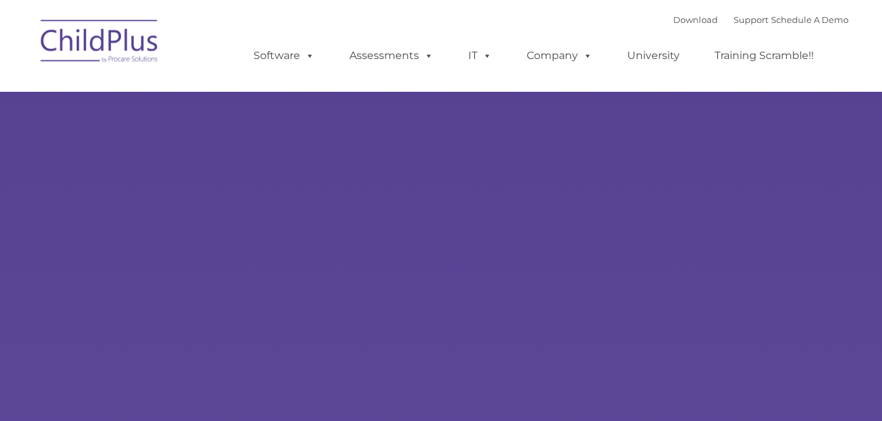
select select "MEDIUM"
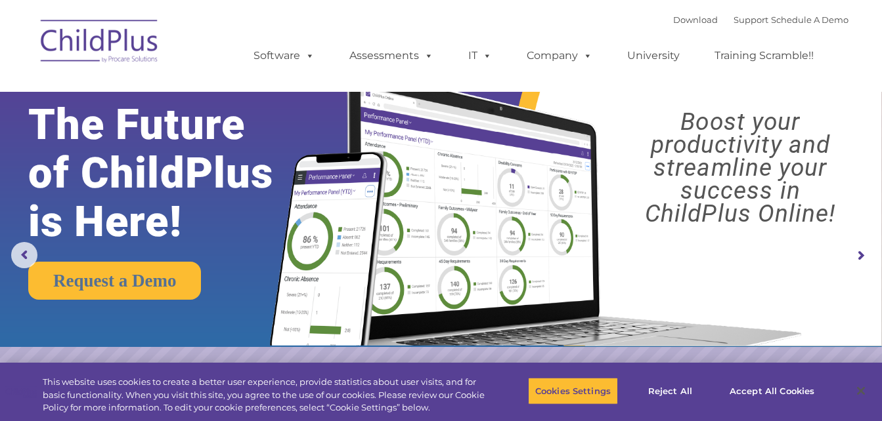
click at [866, 257] on rs-arrow at bounding box center [860, 256] width 26 height 26
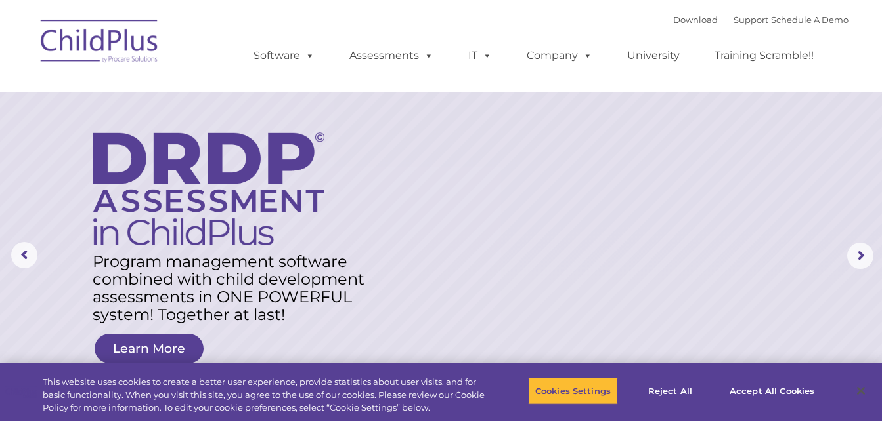
click at [129, 58] on img at bounding box center [99, 44] width 131 height 66
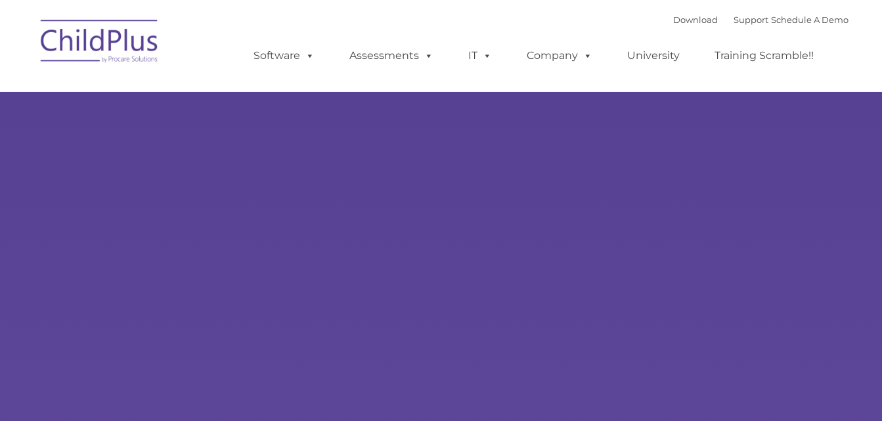
type input ""
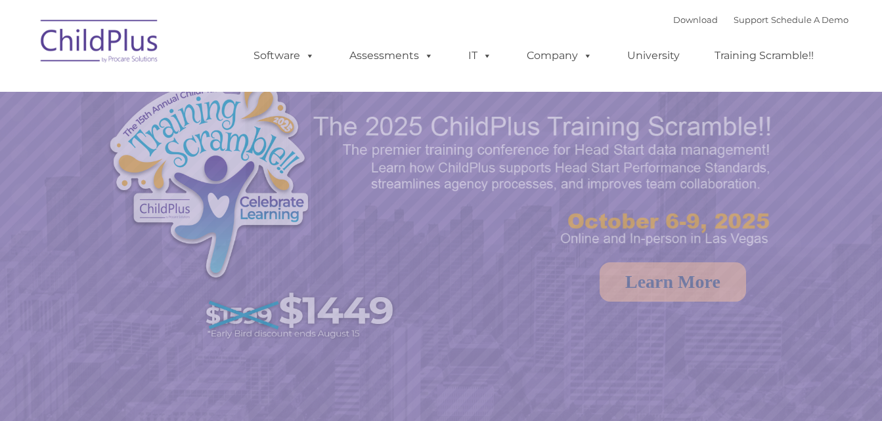
select select "MEDIUM"
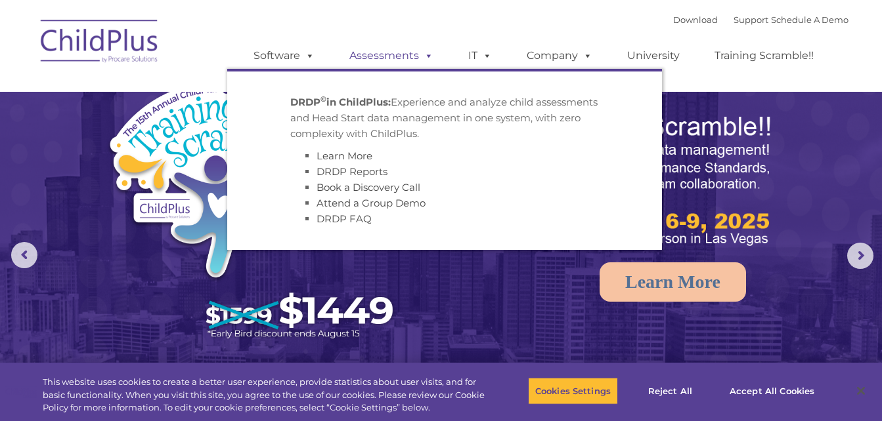
click at [413, 53] on link "Assessments" at bounding box center [391, 56] width 110 height 26
click at [427, 60] on span at bounding box center [426, 55] width 14 height 12
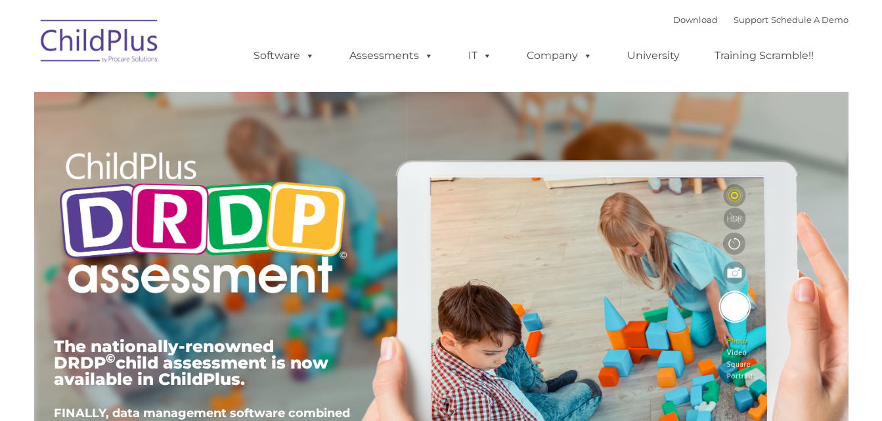
scroll to position [369, 0]
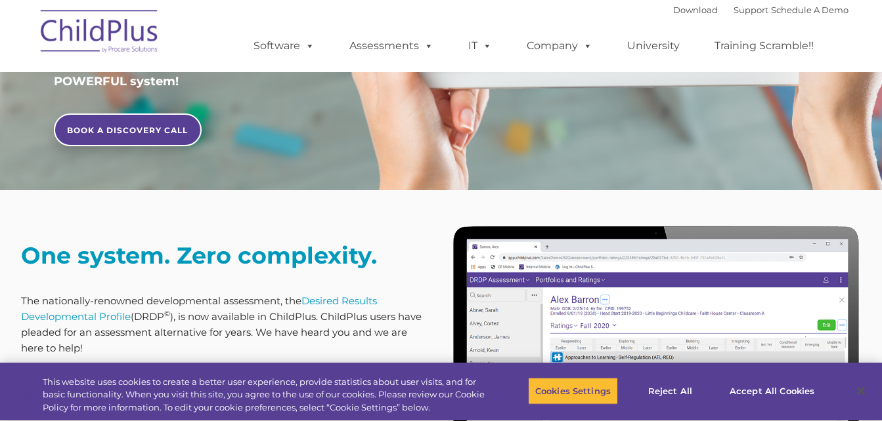
type input ""
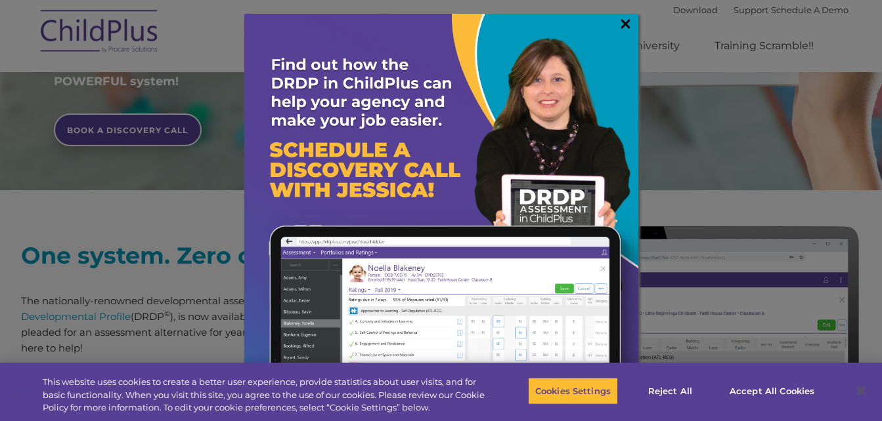
click at [623, 21] on link "×" at bounding box center [625, 23] width 15 height 13
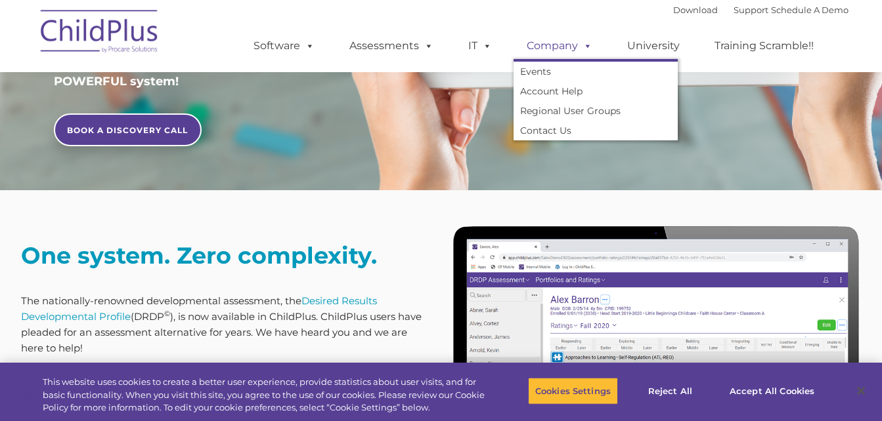
click at [559, 58] on link "Company" at bounding box center [559, 46] width 92 height 26
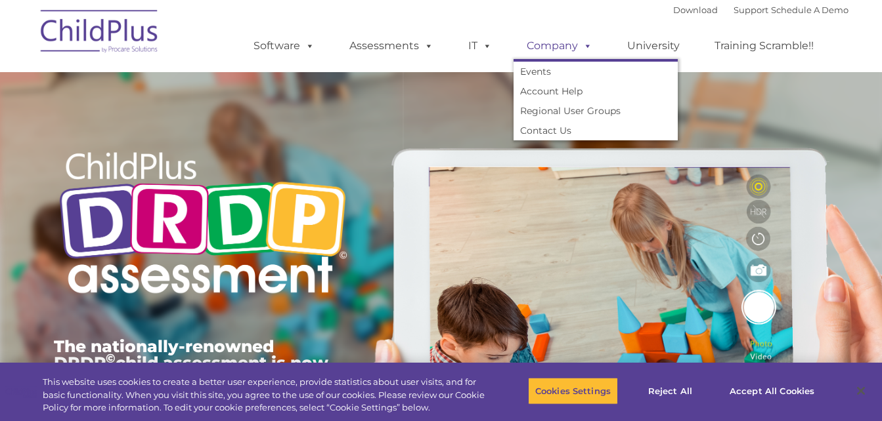
click at [579, 40] on span at bounding box center [585, 45] width 14 height 12
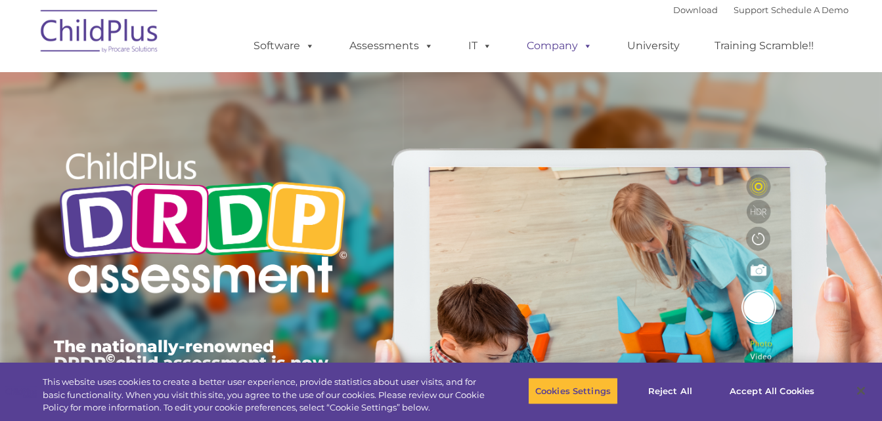
click at [579, 53] on link "Company" at bounding box center [559, 46] width 92 height 26
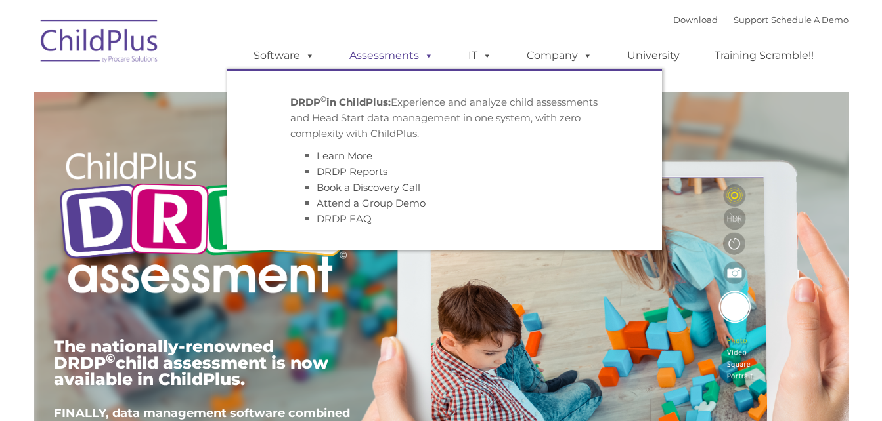
type input ""
